Goal: Task Accomplishment & Management: Complete application form

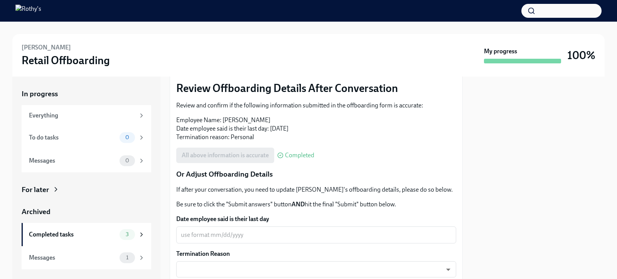
scroll to position [258, 0]
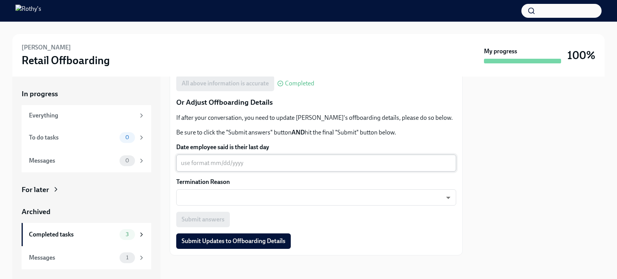
click at [195, 166] on textarea "Date employee said is their last day" at bounding box center [316, 162] width 271 height 9
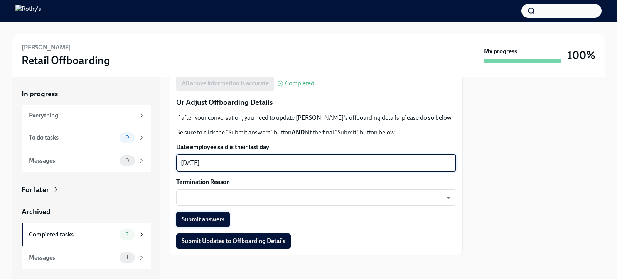
type textarea "[DATE]"
click at [214, 216] on span "Submit answers" at bounding box center [203, 219] width 43 height 8
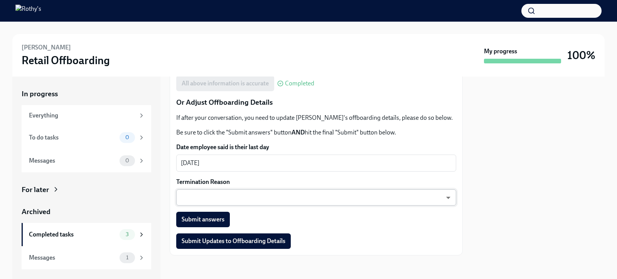
click at [249, 193] on body "[PERSON_NAME] Retail Offboarding My progress 100% In progress Everything To do …" at bounding box center [308, 139] width 617 height 279
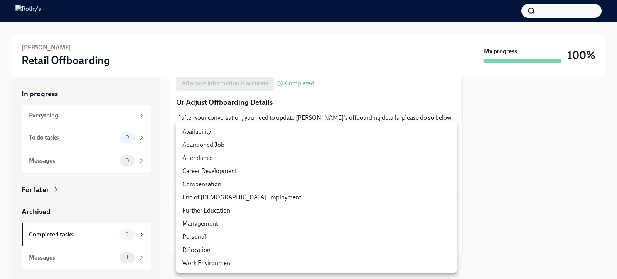
click at [401, 76] on div at bounding box center [308, 139] width 617 height 279
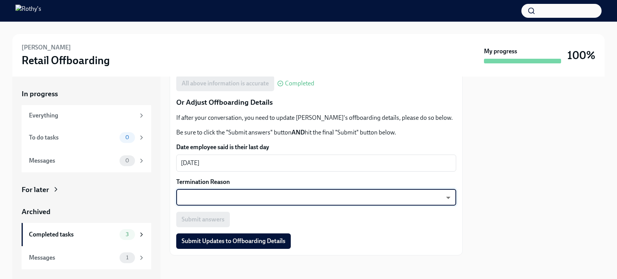
click at [262, 194] on body "[PERSON_NAME] Retail Offboarding My progress 100% In progress Everything To do …" at bounding box center [308, 139] width 617 height 279
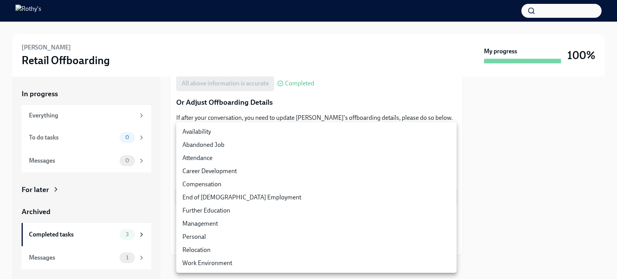
click at [211, 235] on li "Personal" at bounding box center [316, 236] width 280 height 13
type input "-YaAVYeQu"
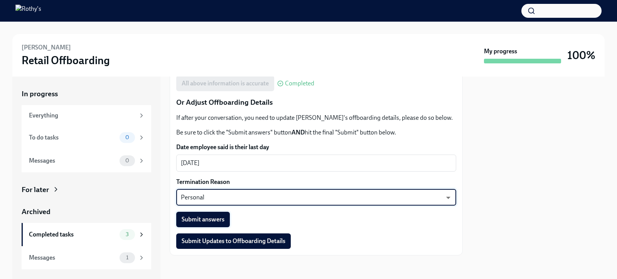
click at [213, 219] on span "Submit answers" at bounding box center [203, 219] width 43 height 8
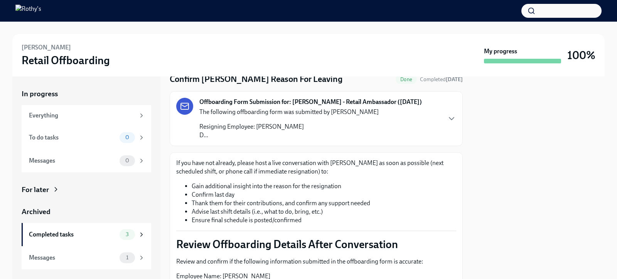
scroll to position [0, 0]
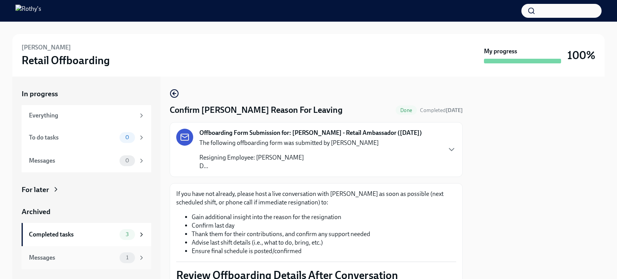
click at [93, 259] on div "Messages" at bounding box center [73, 257] width 88 height 8
